Goal: Task Accomplishment & Management: Use online tool/utility

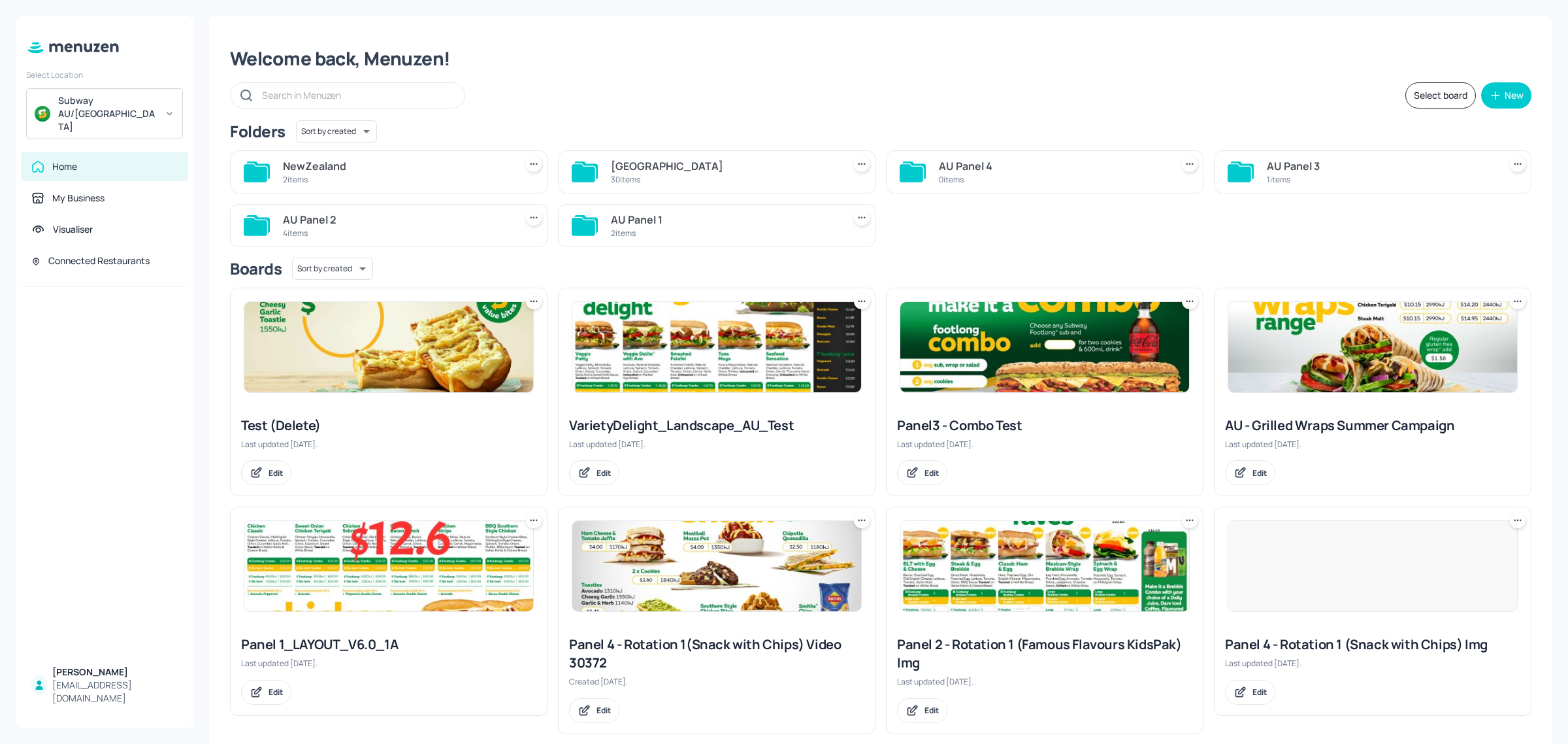
click at [660, 171] on div "[GEOGRAPHIC_DATA]" at bounding box center [725, 166] width 228 height 16
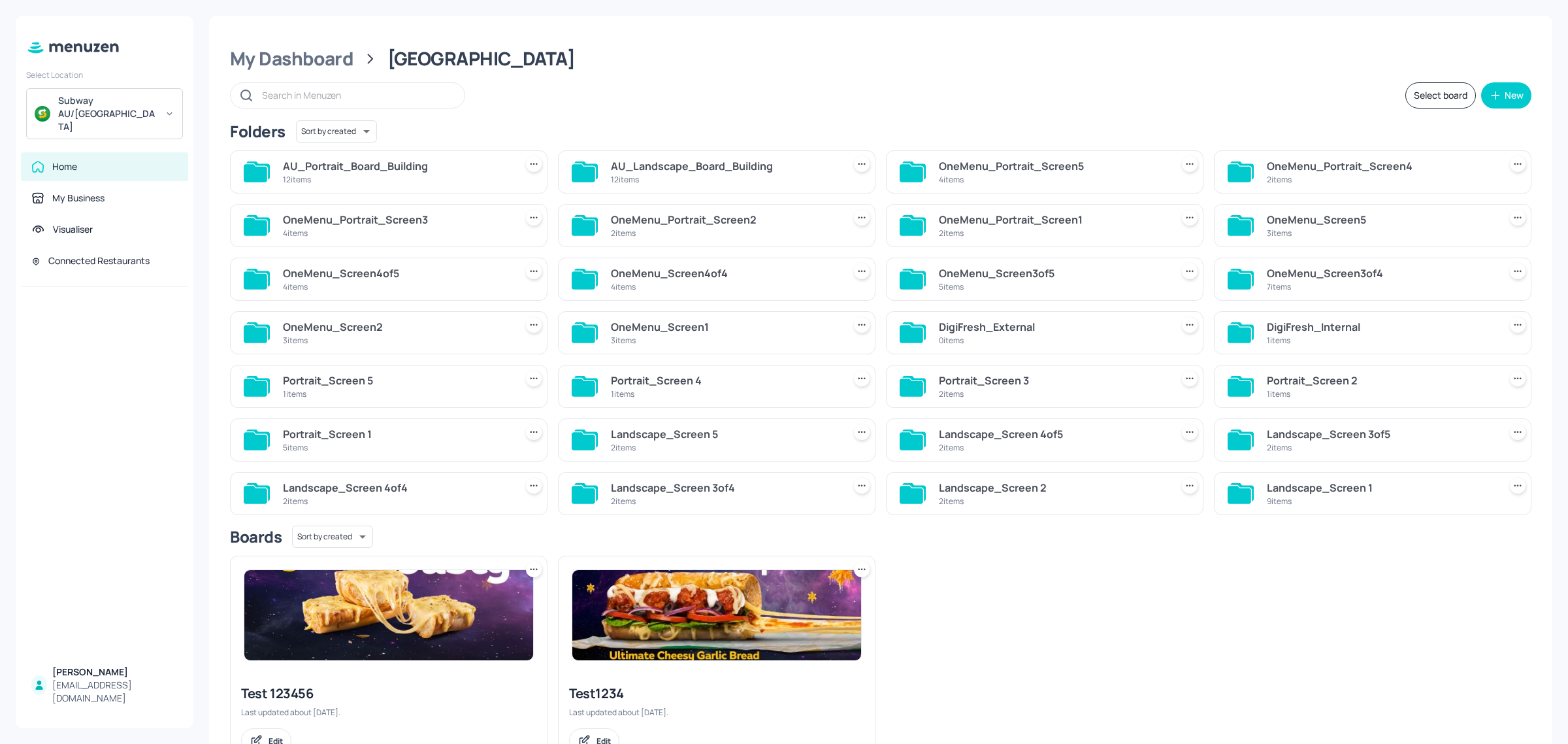
click at [592, 172] on icon at bounding box center [584, 173] width 24 height 18
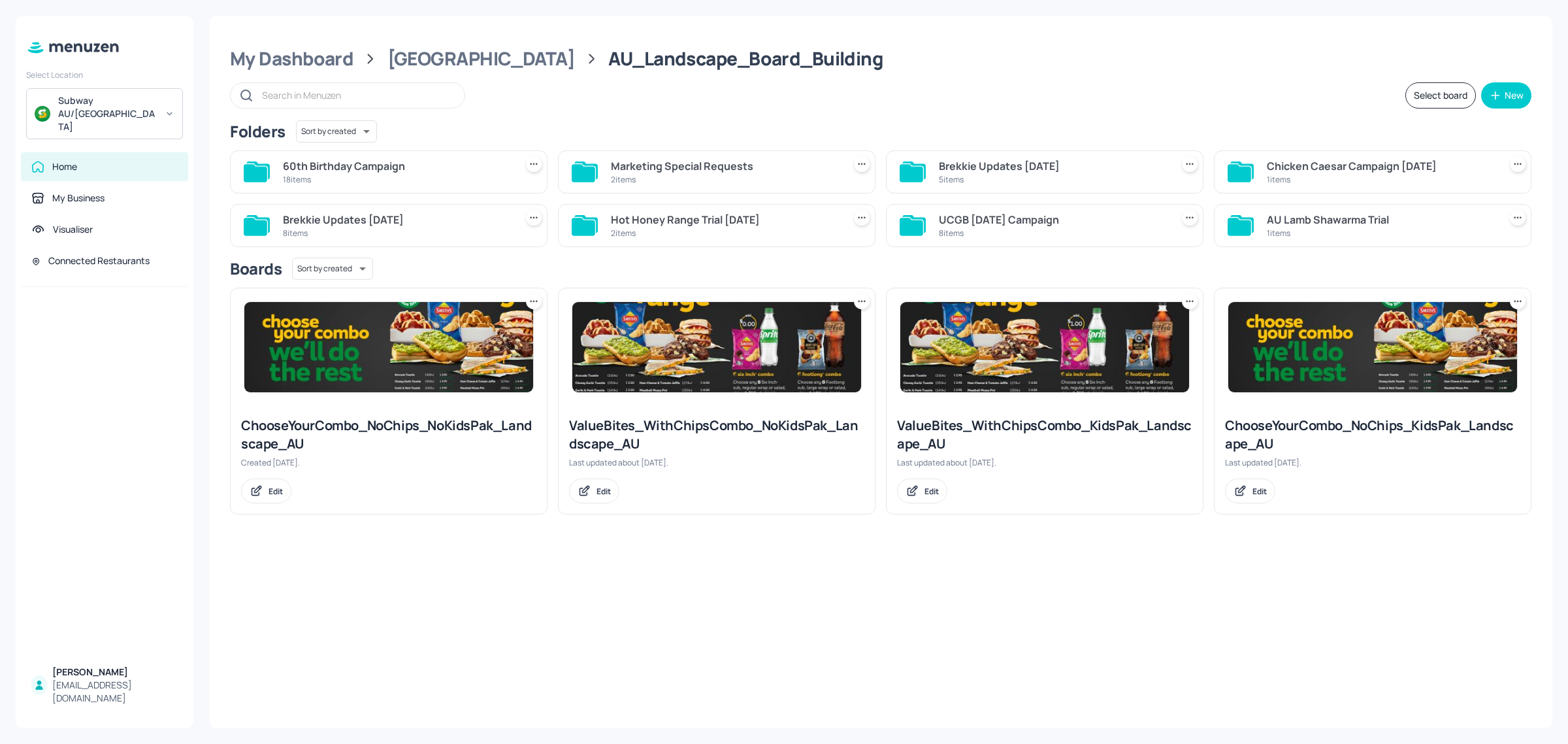
click at [392, 180] on div "18 items" at bounding box center [396, 179] width 228 height 11
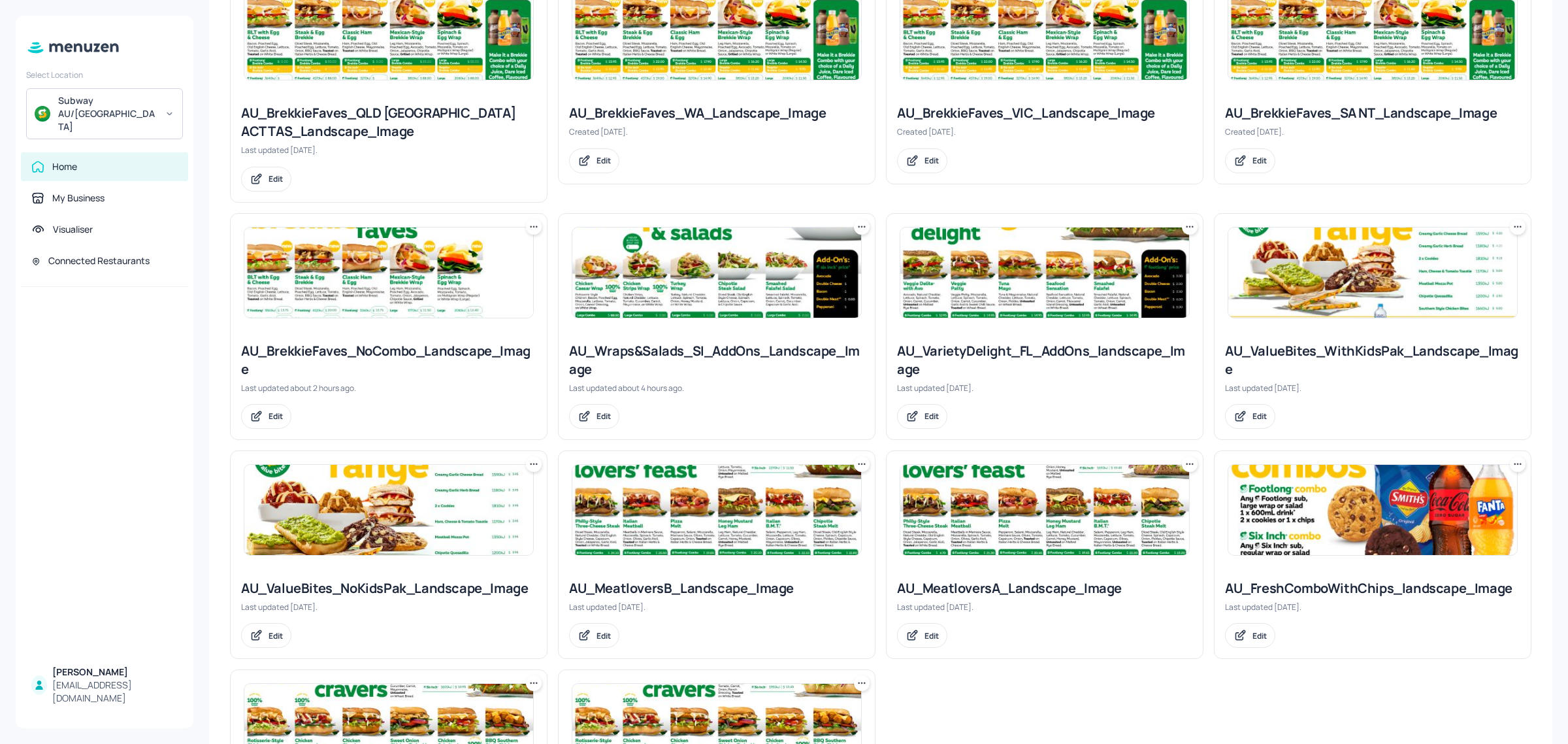
scroll to position [654, 0]
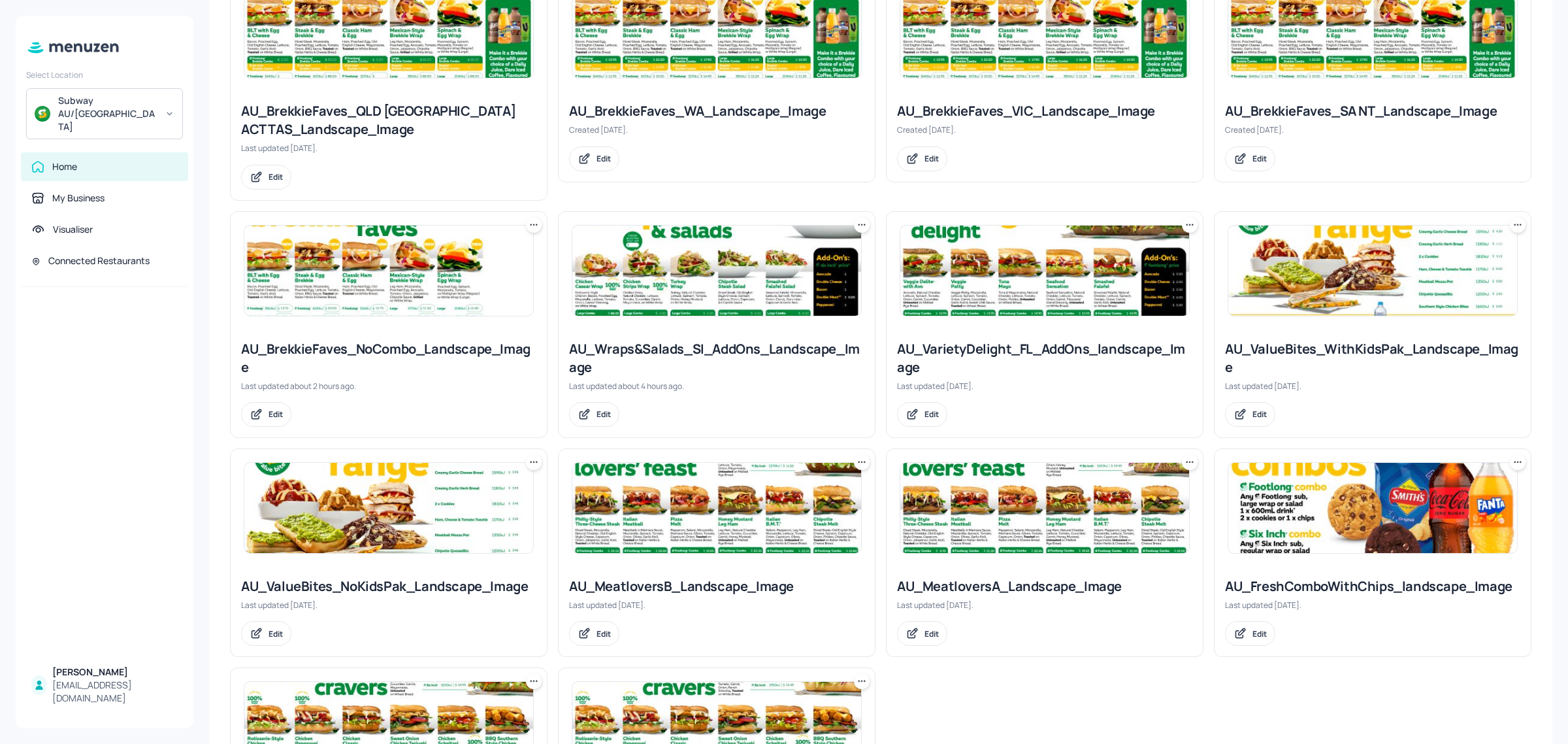
click at [1359, 267] on img at bounding box center [1373, 271] width 288 height 90
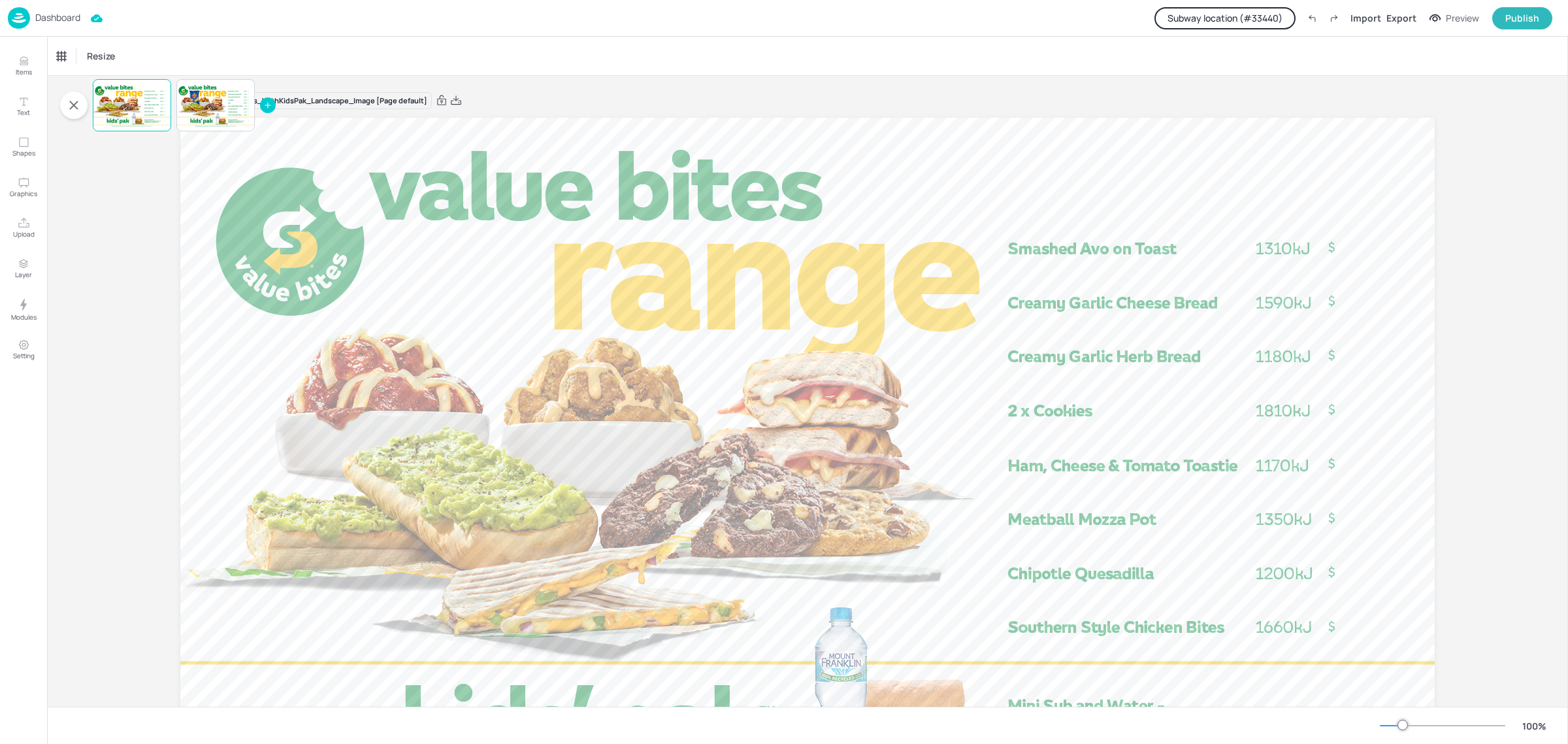
click at [1236, 15] on button "Subway location (# 33440 )" at bounding box center [1226, 18] width 141 height 23
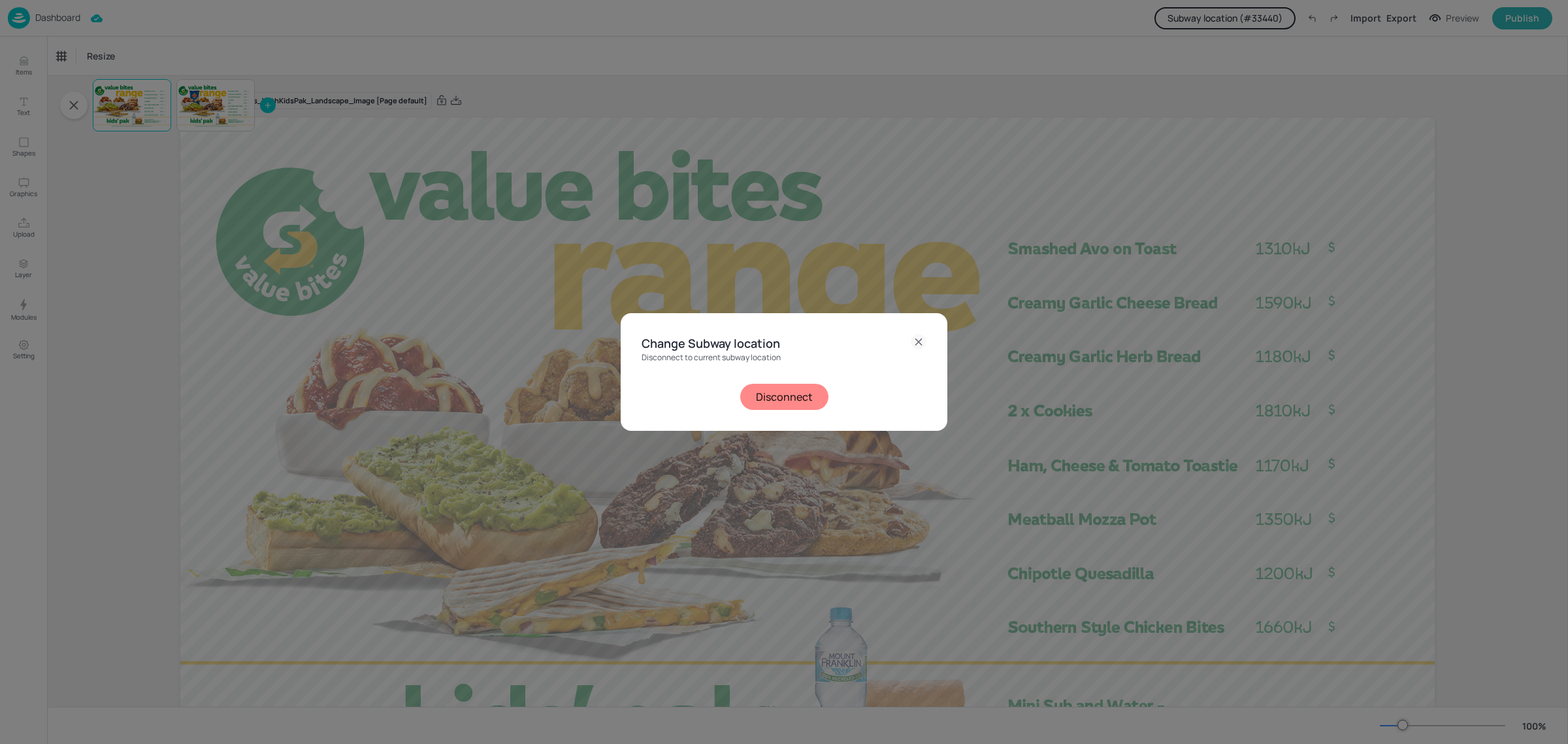
click at [766, 406] on button "Disconnect" at bounding box center [785, 397] width 88 height 27
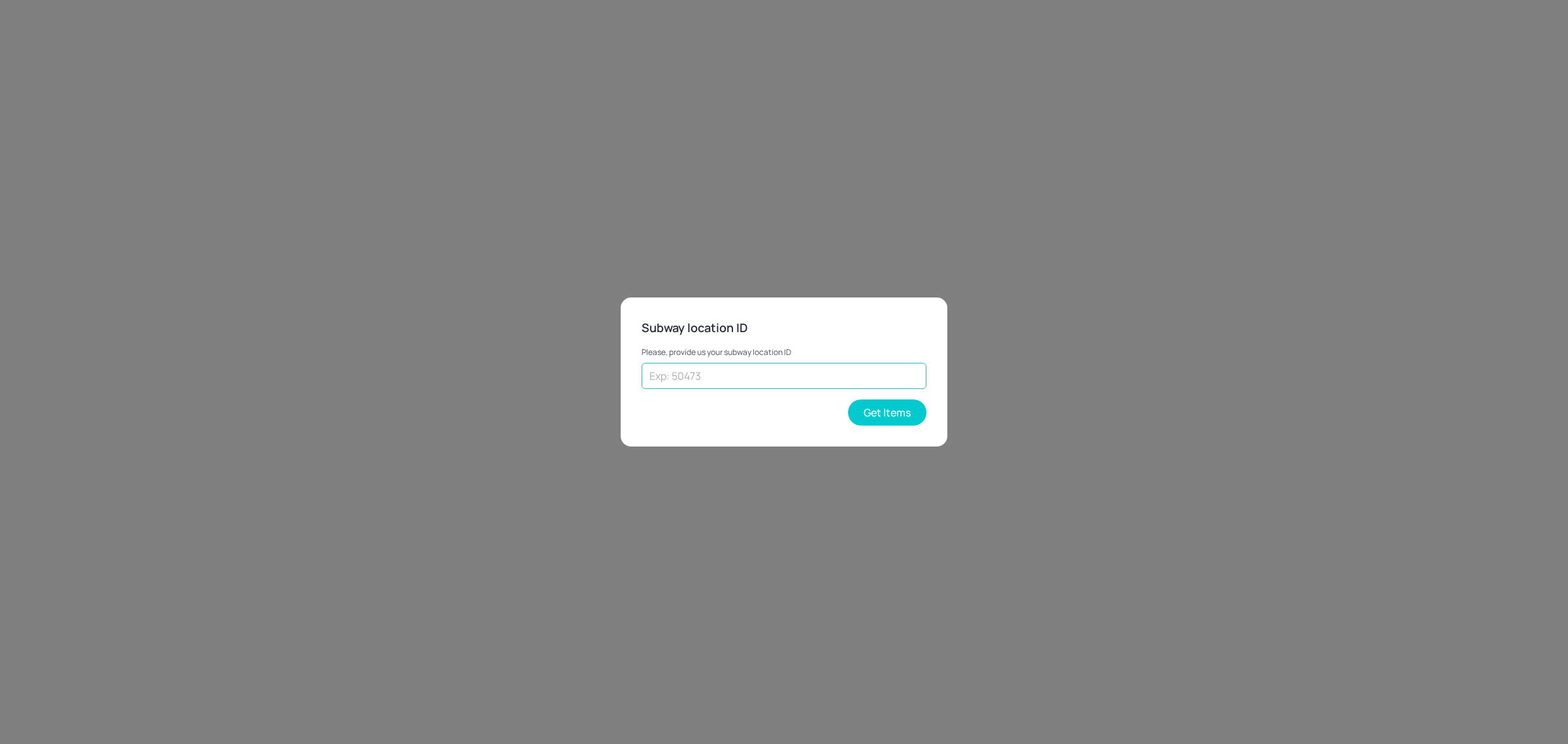
click at [724, 376] on input "text" at bounding box center [784, 376] width 285 height 27
paste input "31408"
type input "31408"
click at [886, 412] on button "Get Items" at bounding box center [887, 412] width 78 height 27
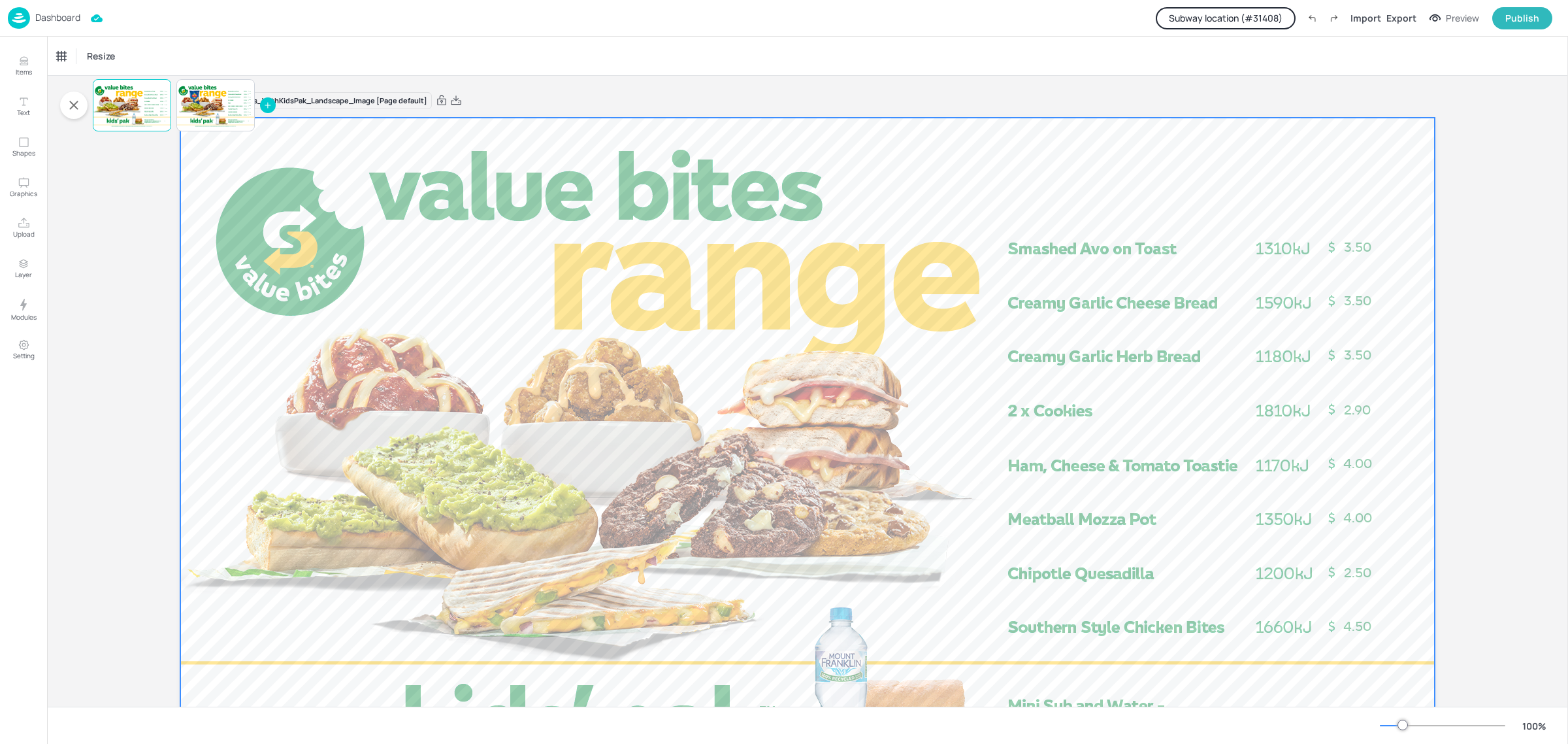
scroll to position [149, 0]
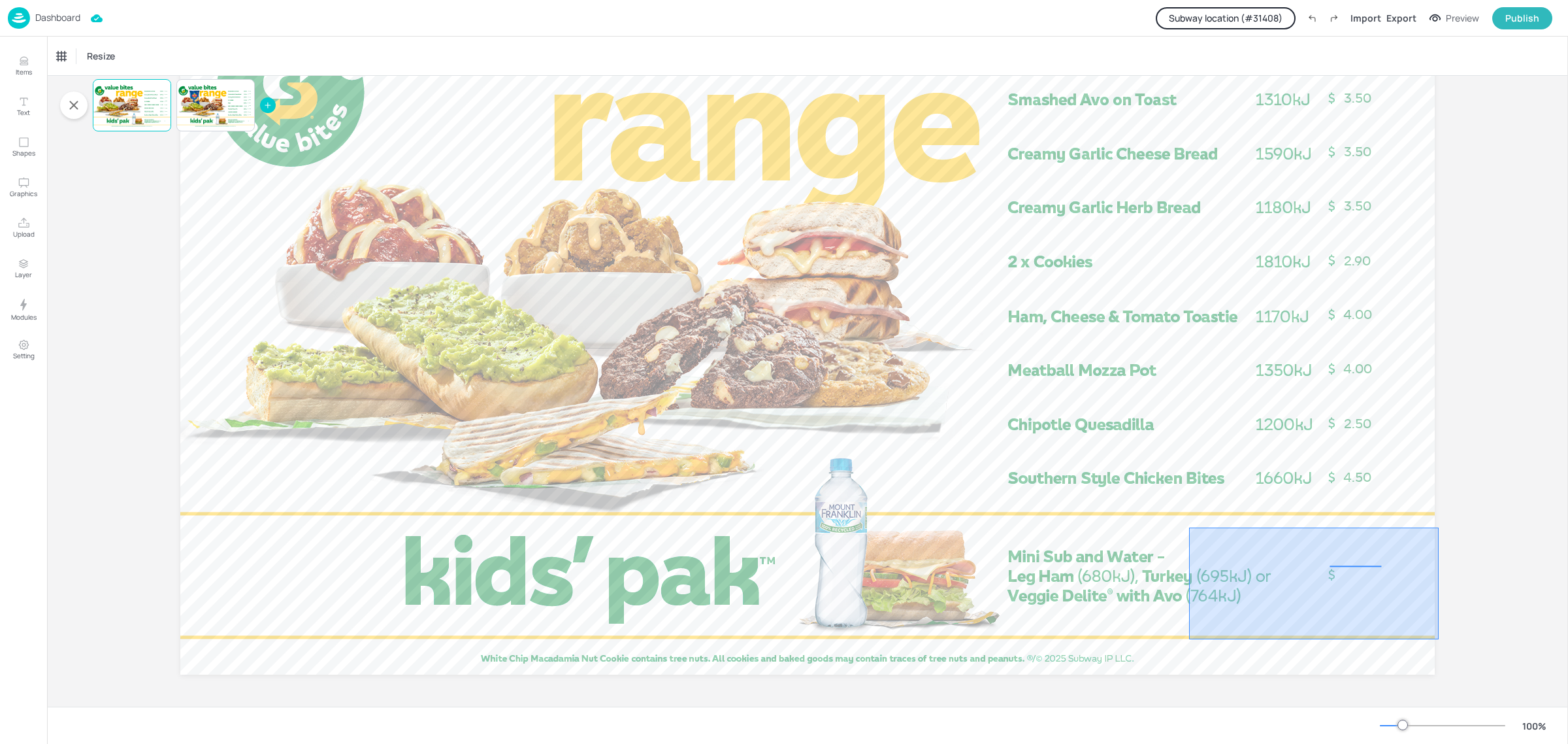
drag, startPoint x: 1189, startPoint y: 527, endPoint x: 1439, endPoint y: 639, distance: 273.9
click at [1439, 639] on div "Board AU_ValueBites_WithKidsPak_Landscape_Image [Page default] 3.50 3.50 3.50 4…" at bounding box center [808, 316] width 1328 height 780
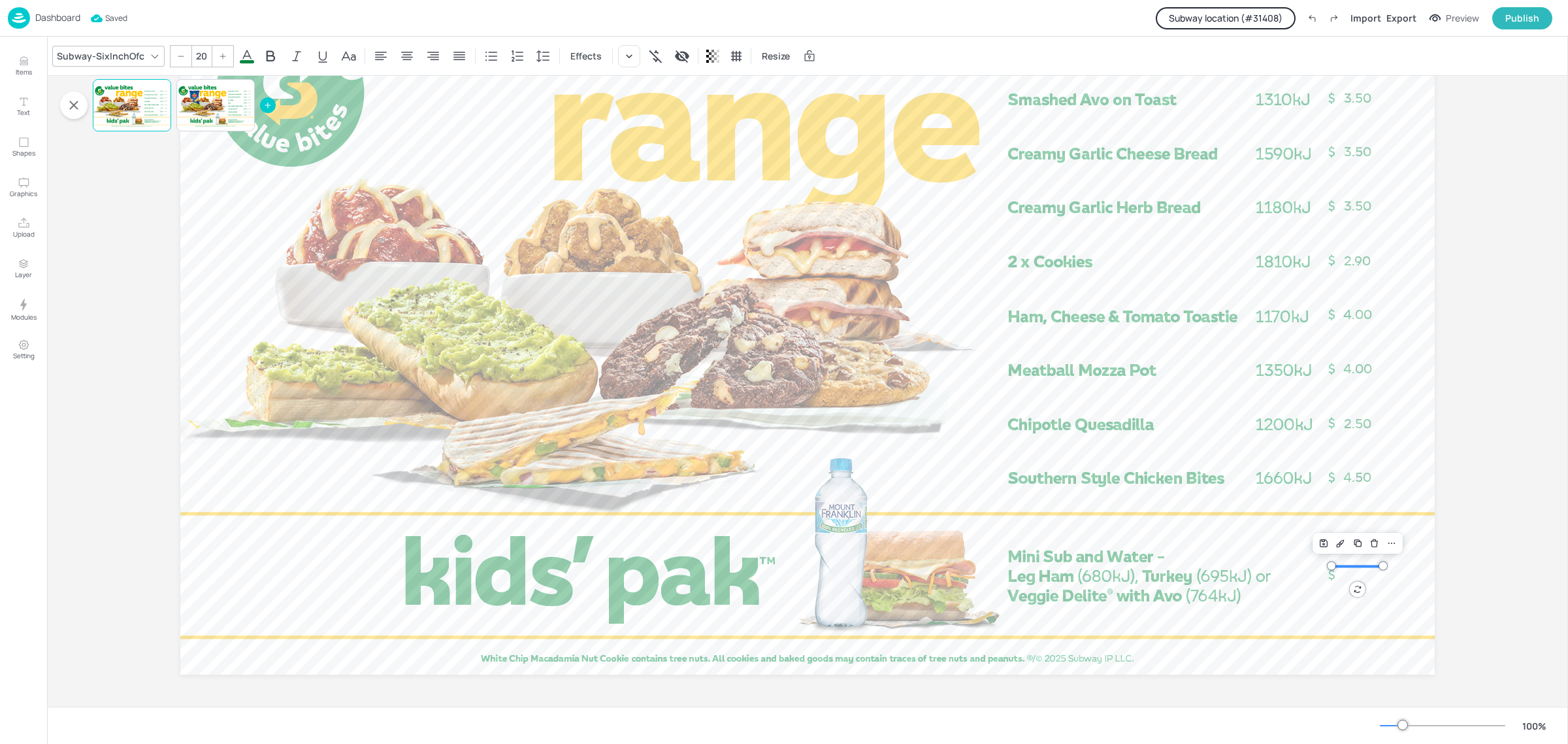
click at [1273, 24] on button "Subway location (# 31408 )" at bounding box center [1226, 18] width 140 height 23
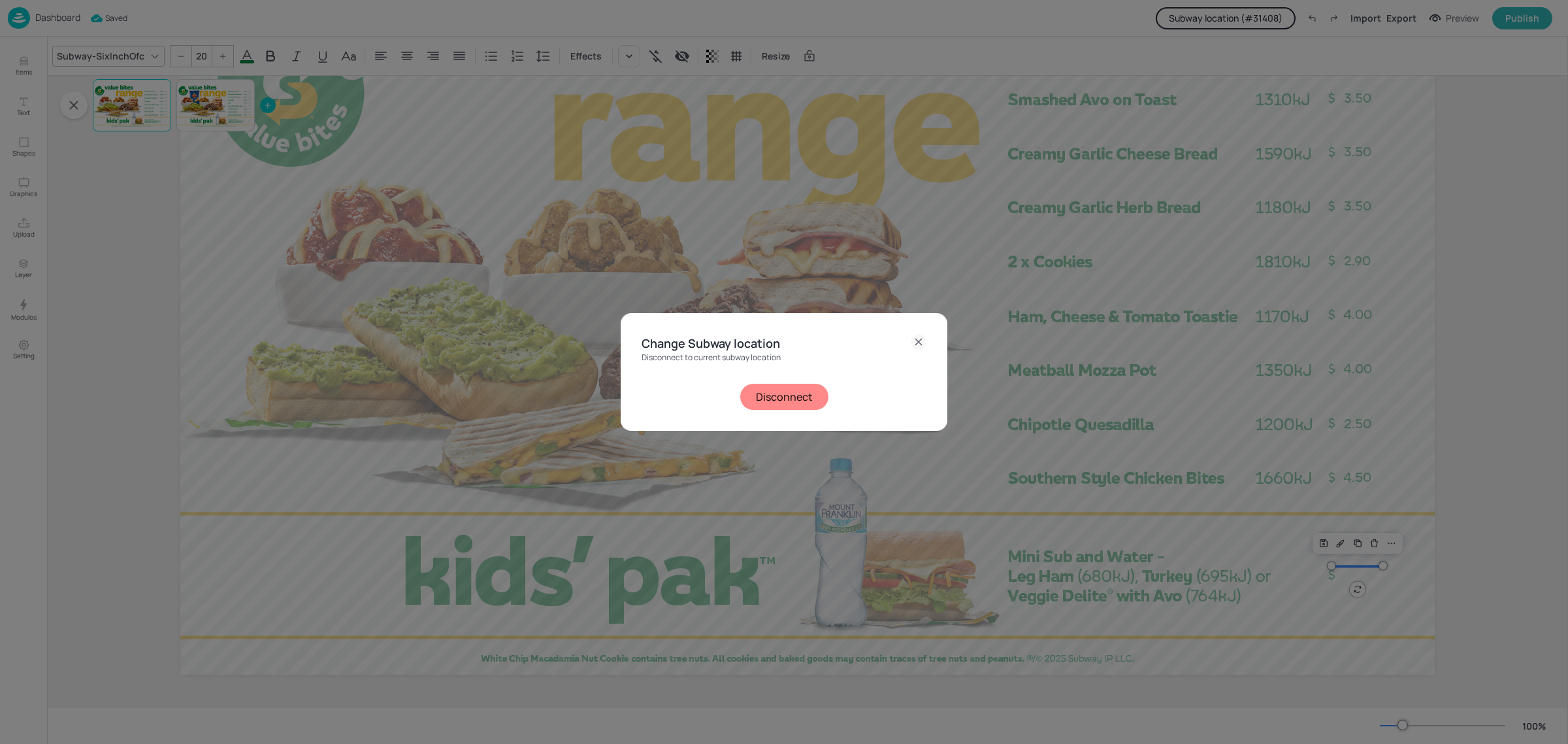
click at [794, 393] on button "Disconnect" at bounding box center [785, 397] width 88 height 27
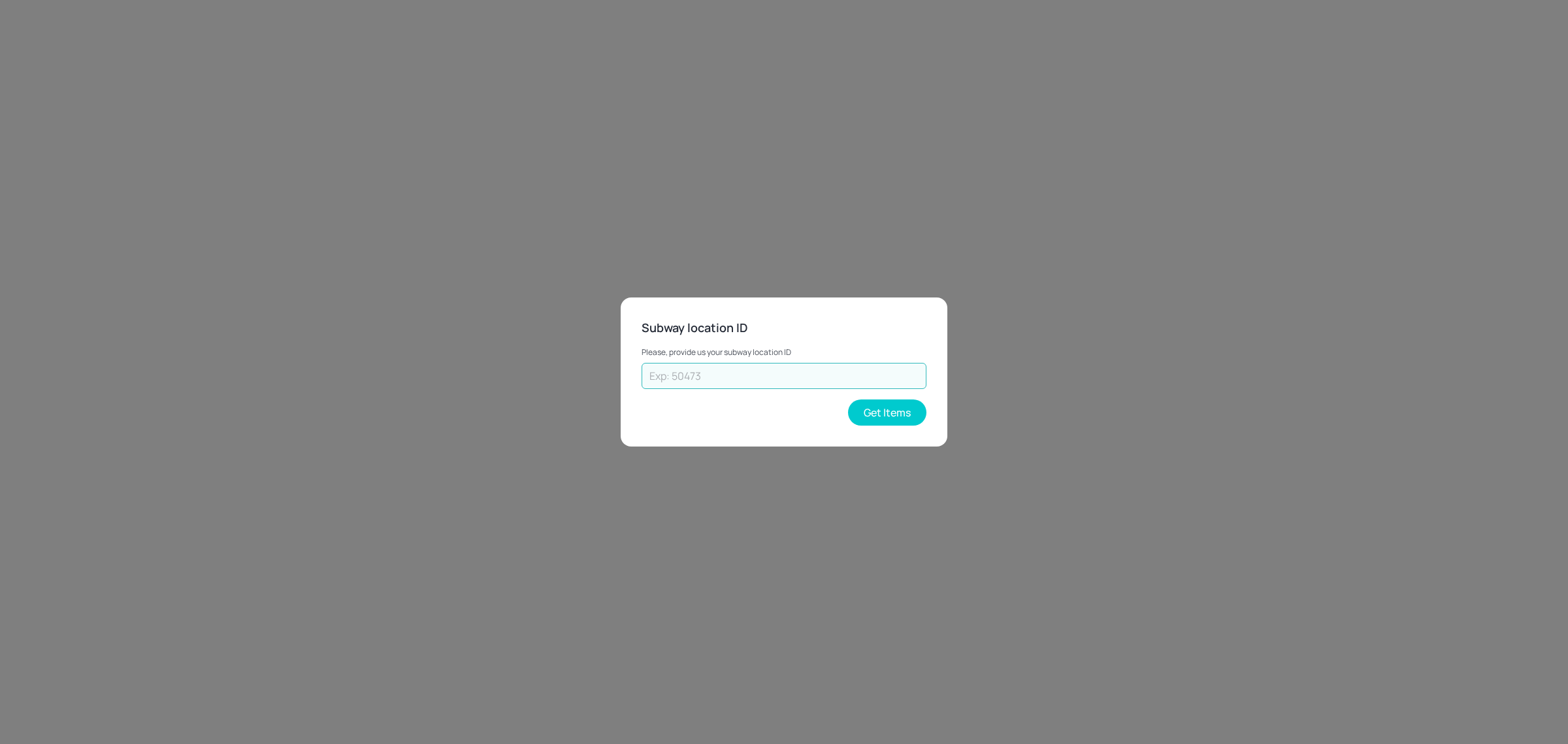
click at [786, 377] on input "text" at bounding box center [784, 376] width 285 height 27
type input "73602"
click at [880, 413] on button "Get Items" at bounding box center [887, 412] width 78 height 27
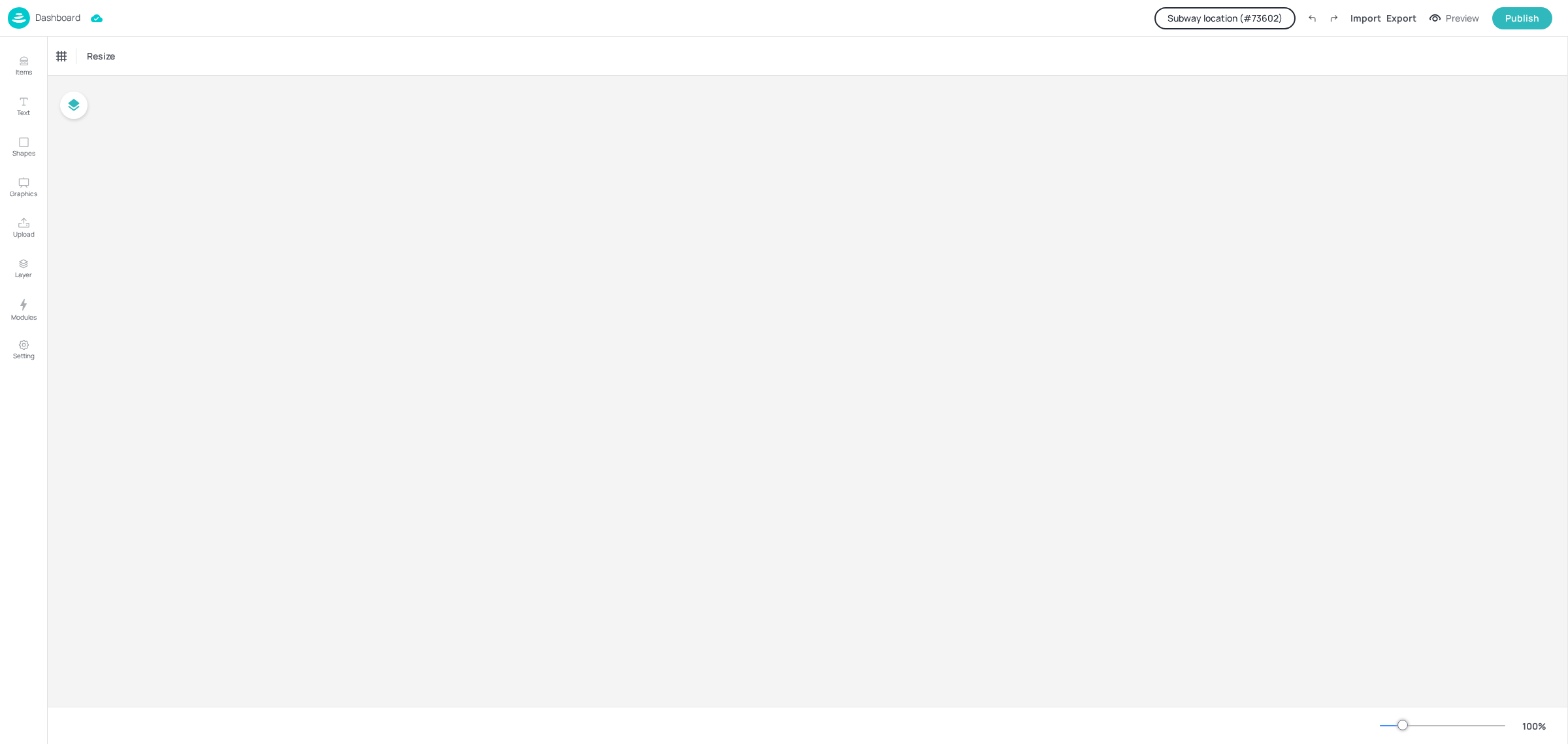
type input "$NZD - [GEOGRAPHIC_DATA]"
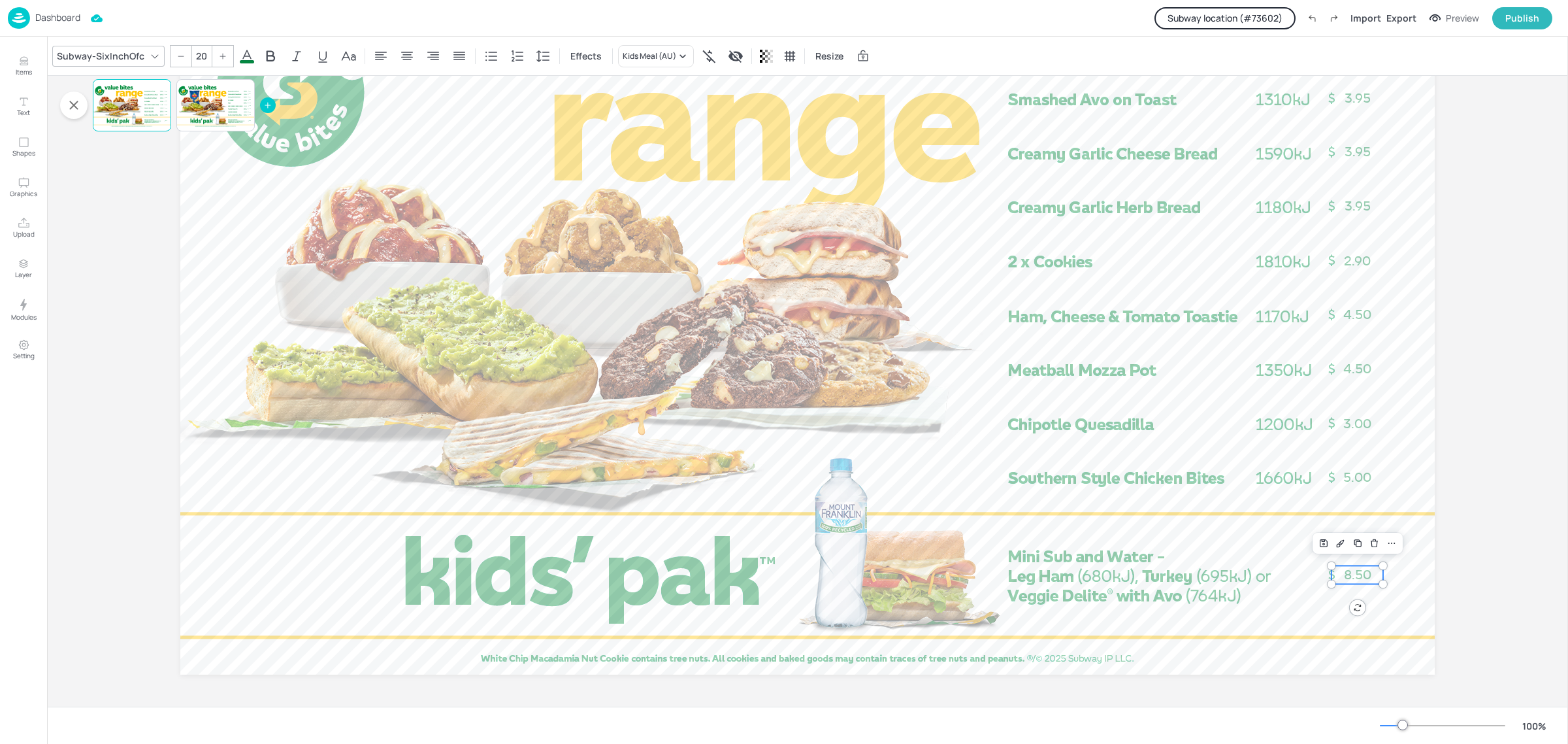
click at [1360, 570] on span "8.50" at bounding box center [1358, 574] width 27 height 16
click at [654, 57] on div "Kids Meal (AU)" at bounding box center [650, 56] width 54 height 12
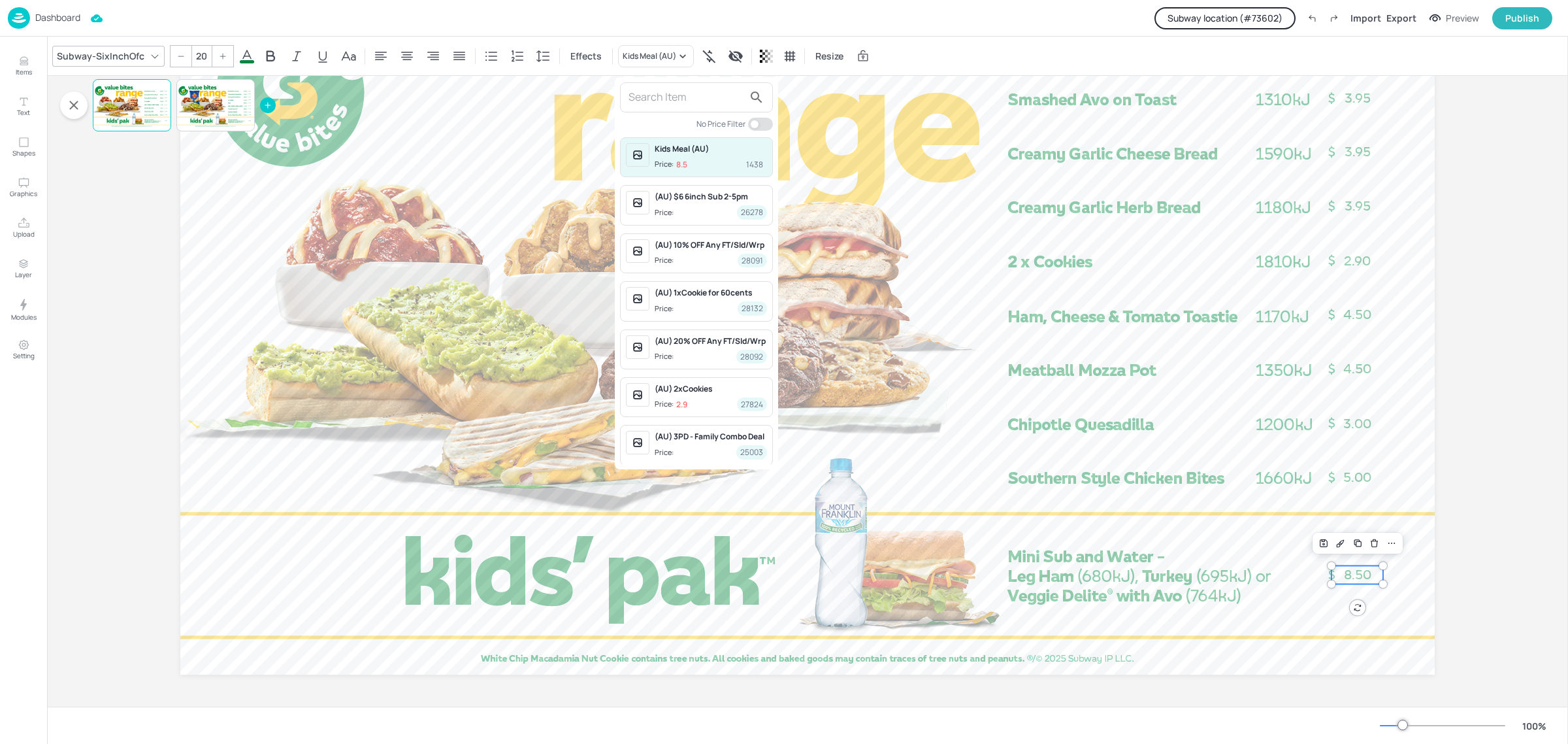
click at [102, 308] on div at bounding box center [784, 372] width 1568 height 744
